Goal: Go to known website: Go to known website

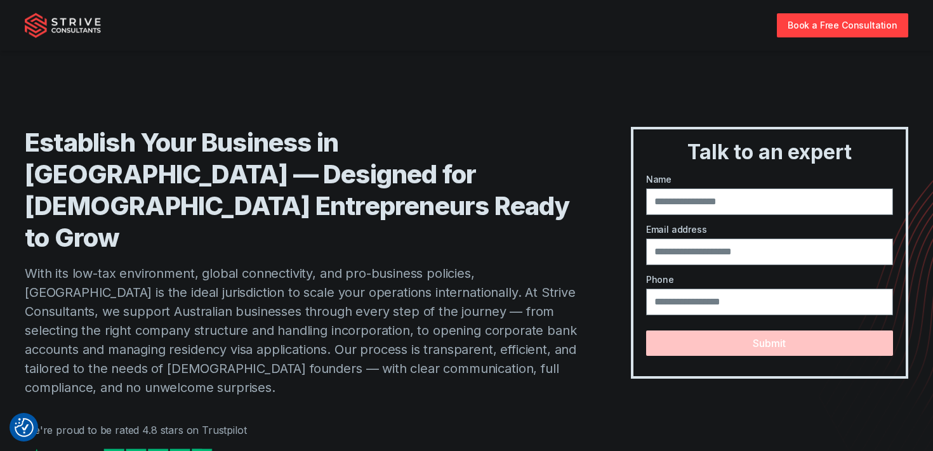
click at [53, 23] on img at bounding box center [63, 25] width 76 height 25
click at [64, 25] on img at bounding box center [63, 25] width 76 height 25
click at [36, 19] on img at bounding box center [63, 25] width 76 height 25
click at [62, 19] on img at bounding box center [63, 25] width 76 height 25
